Goal: Check status: Check status

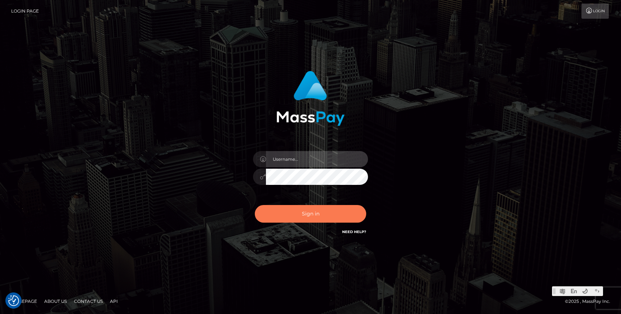
type input "Jonhill.barry"
click at [335, 219] on button "Sign in" at bounding box center [310, 214] width 111 height 18
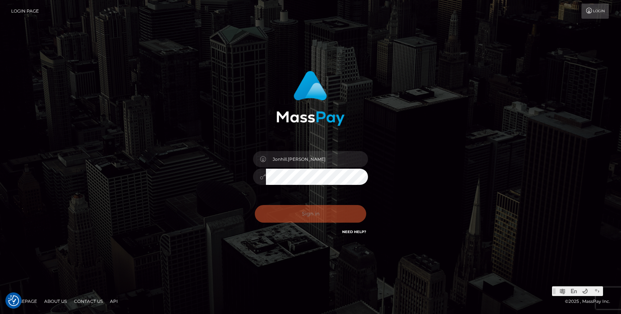
click at [335, 219] on div "Sign in Need Help?" at bounding box center [310, 216] width 126 height 32
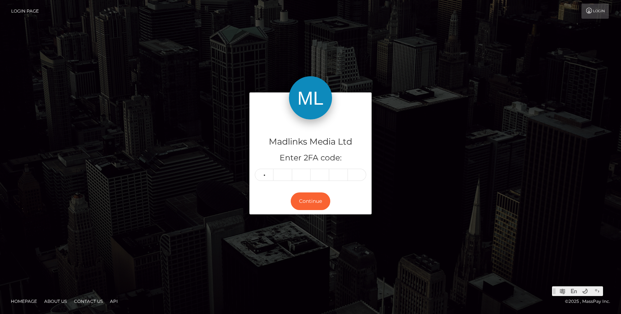
type input "0"
type input "9"
type input "2"
type input "8"
type input "1"
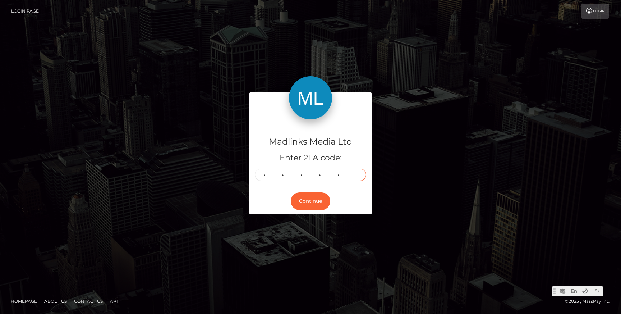
type input "9"
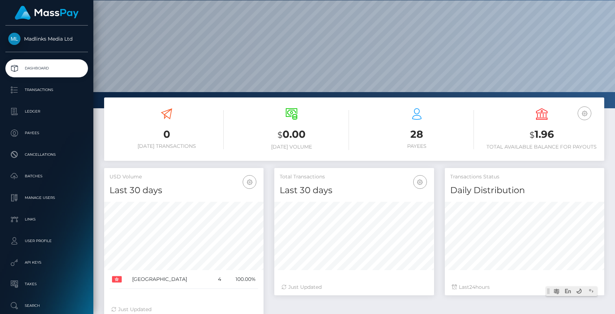
scroll to position [30, 0]
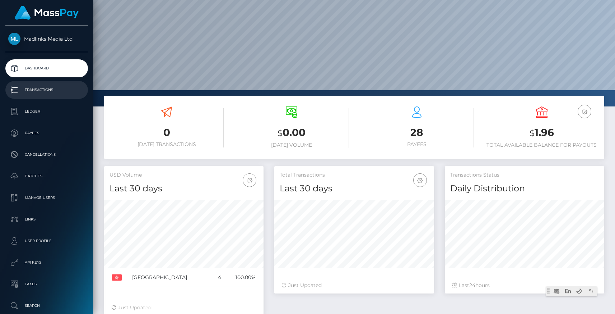
click at [37, 96] on link "Transactions" at bounding box center [46, 90] width 83 height 18
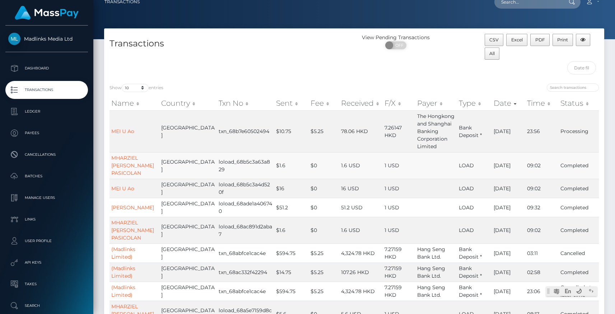
scroll to position [10, 0]
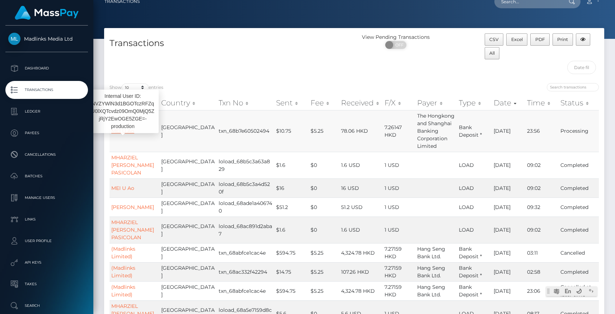
click at [130, 131] on link "MEI U Ao" at bounding box center [122, 131] width 23 height 6
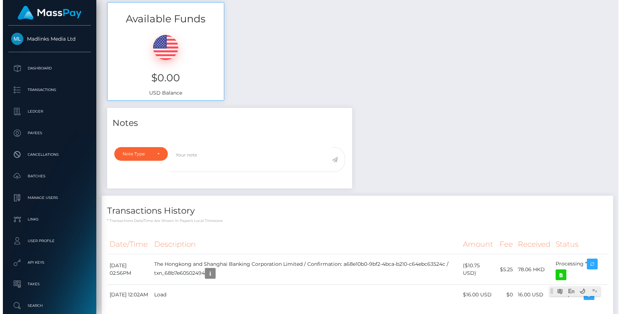
scroll to position [306, 0]
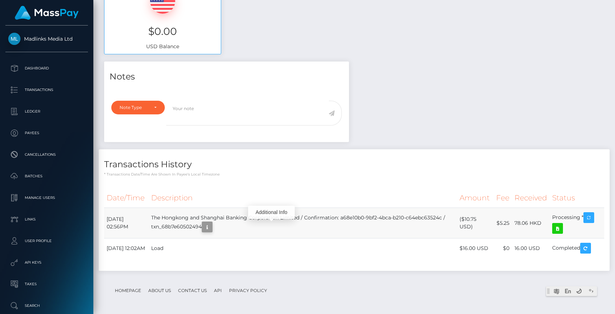
click at [212, 222] on icon "button" at bounding box center [207, 226] width 9 height 9
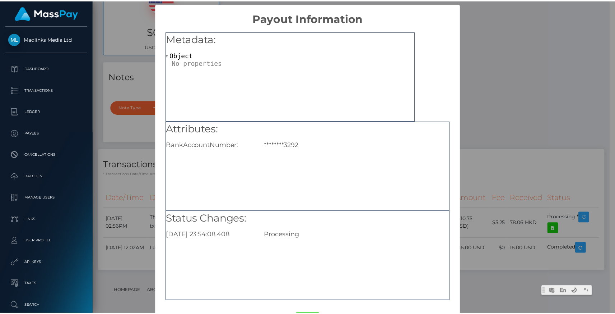
scroll to position [6, 0]
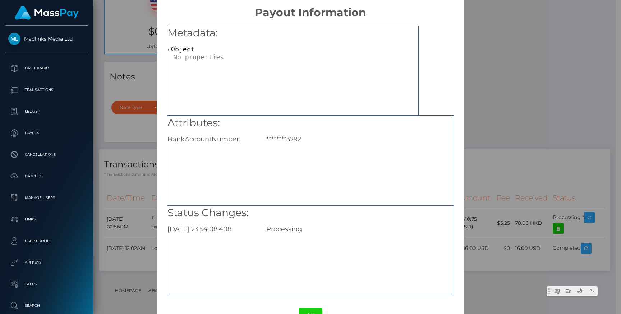
click at [482, 84] on div "× Payout Information Metadata: Object Attributes: BankAccountNumber: ********32…" at bounding box center [310, 157] width 621 height 314
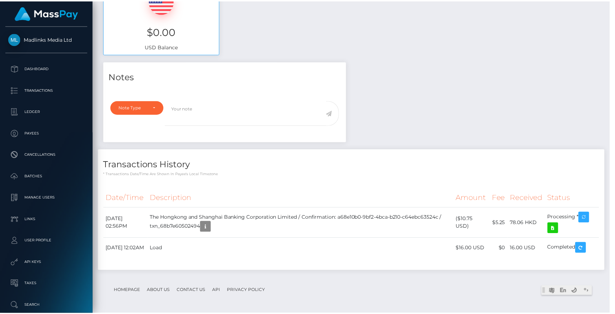
scroll to position [359116, 359042]
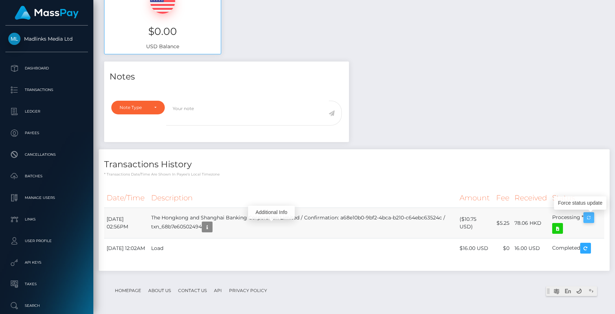
click at [589, 215] on icon "button" at bounding box center [589, 217] width 9 height 9
